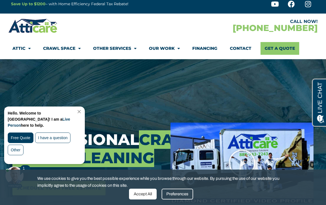
click at [152, 190] on div "Accept All" at bounding box center [143, 193] width 28 height 11
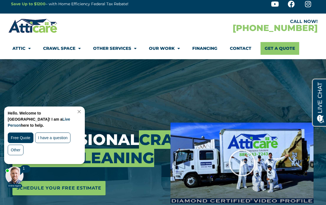
click at [85, 109] on div "Hello. Welcome to [GEOGRAPHIC_DATA]! I am a Live Person here to help. Free Quot…" at bounding box center [44, 135] width 80 height 57
click at [82, 110] on link "Close Chat" at bounding box center [78, 111] width 7 height 4
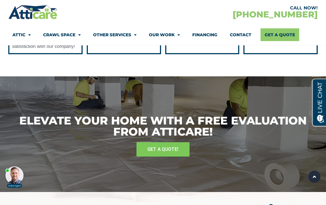
scroll to position [1342, 0]
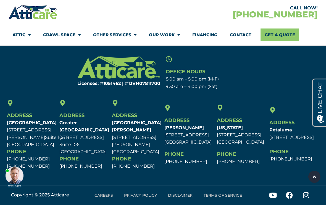
scroll to position [2335, 0]
click at [101, 200] on link "Careers" at bounding box center [104, 195] width 30 height 13
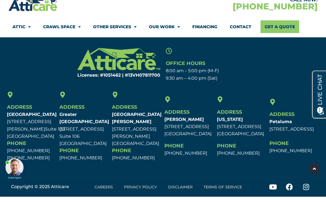
scroll to position [2335, 0]
